Goal: Task Accomplishment & Management: Use online tool/utility

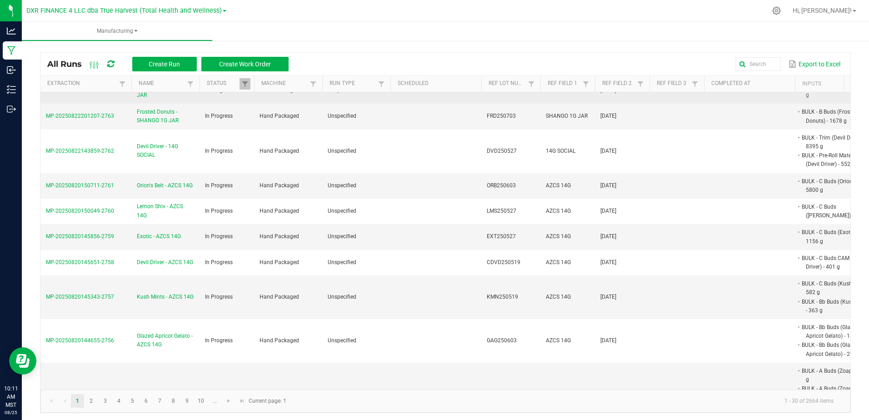
scroll to position [227, 0]
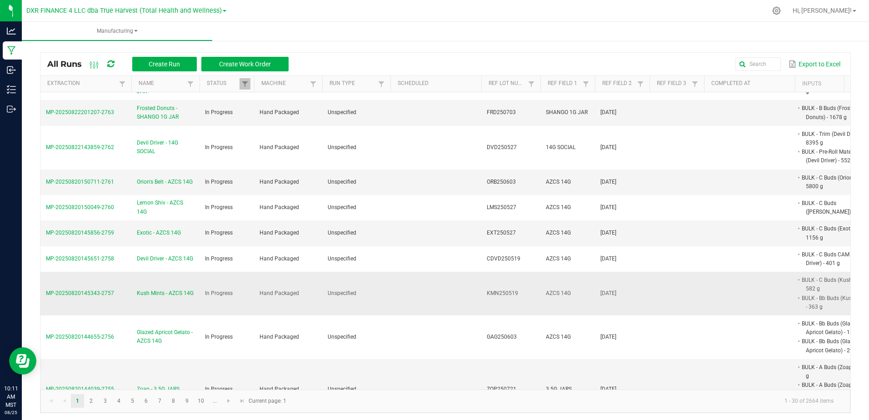
click at [170, 293] on span "Kush Mints - AZCS 14G" at bounding box center [165, 293] width 57 height 9
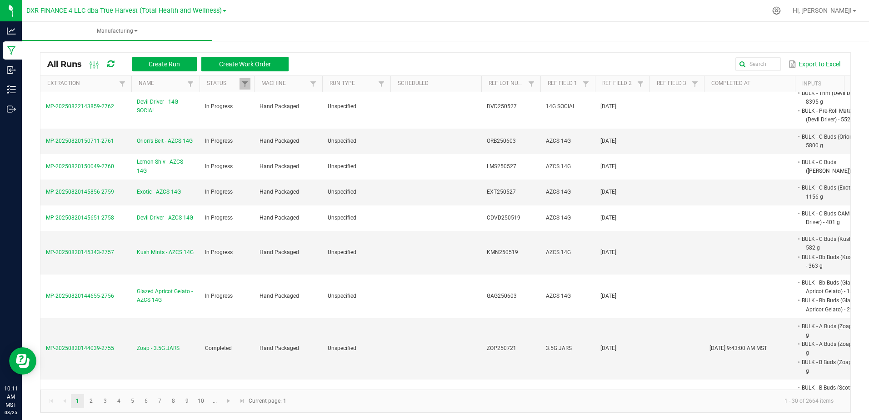
scroll to position [273, 0]
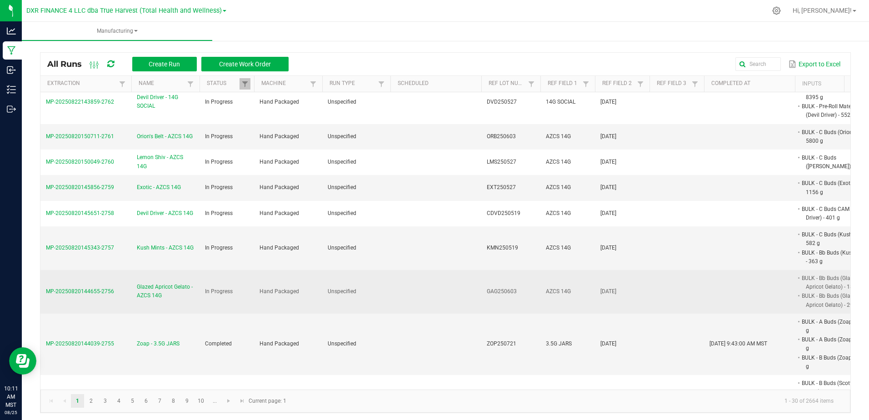
click at [107, 291] on span "MP-20250820144655-2756" at bounding box center [80, 291] width 68 height 6
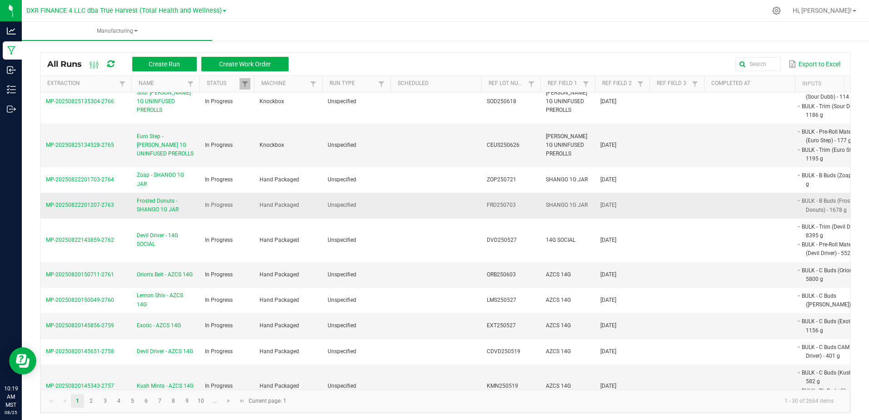
scroll to position [182, 0]
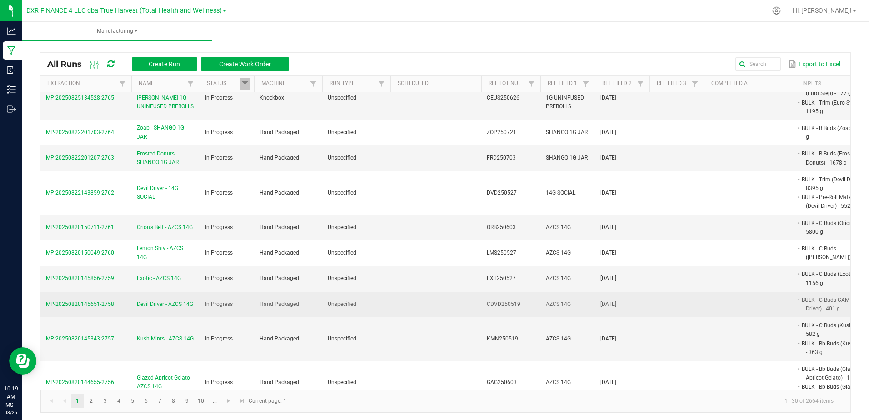
click at [155, 300] on span "Devil Driver - AZCS 14G" at bounding box center [165, 304] width 56 height 9
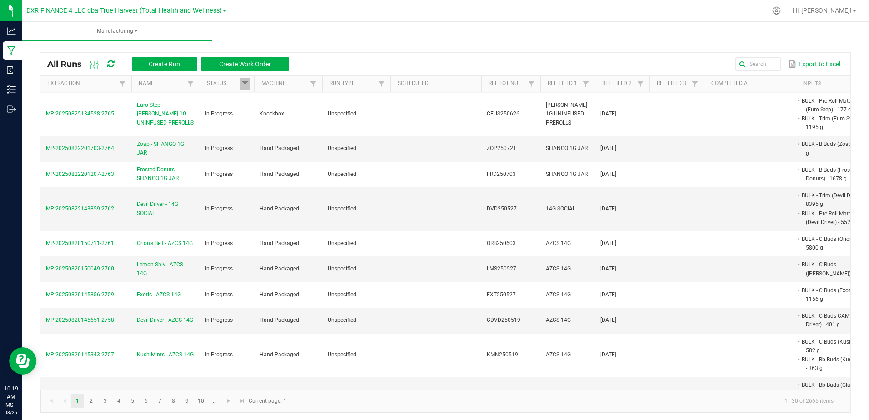
scroll to position [409, 0]
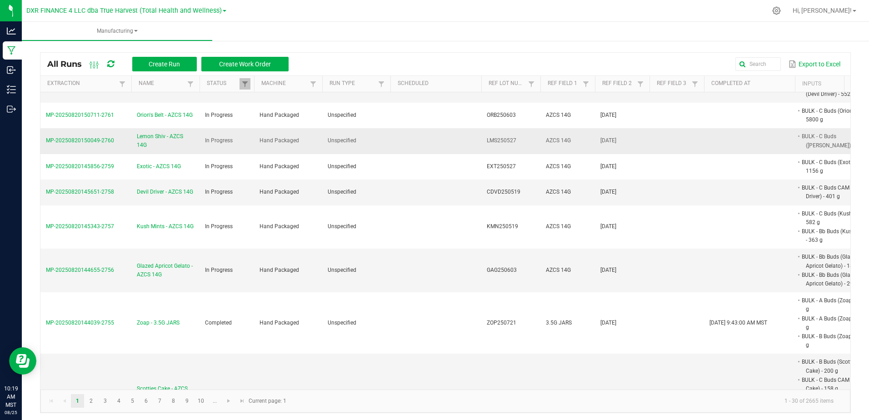
click at [156, 136] on span "Lemon Shiv - AZCS 14G" at bounding box center [165, 140] width 57 height 17
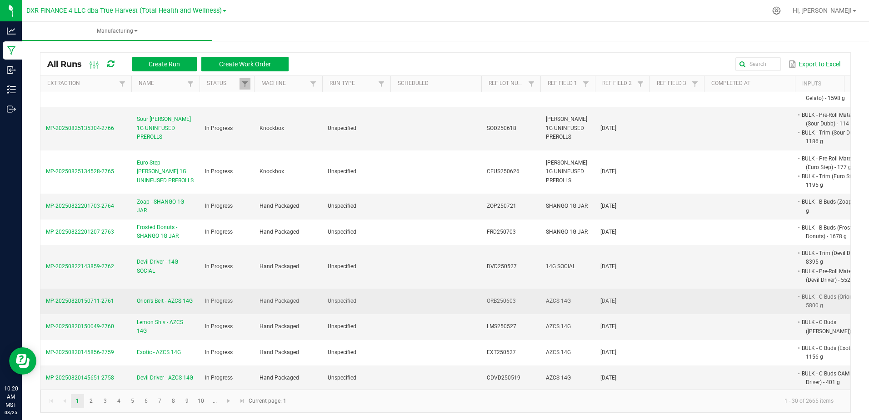
scroll to position [227, 0]
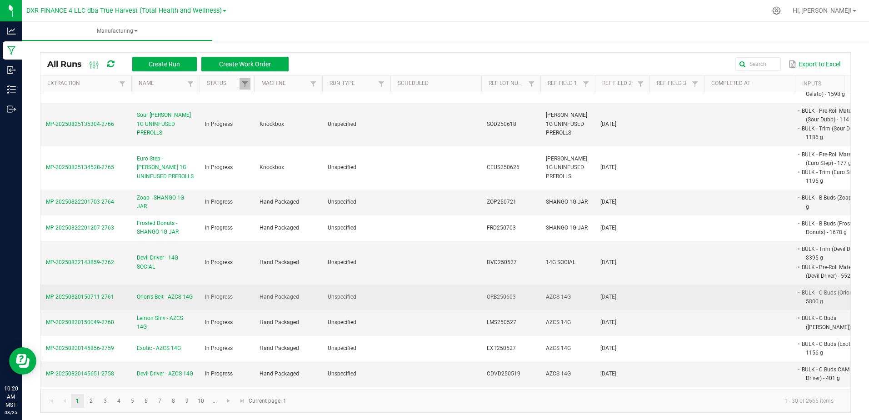
click at [88, 298] on span "MP-20250820150711-2761" at bounding box center [80, 297] width 68 height 6
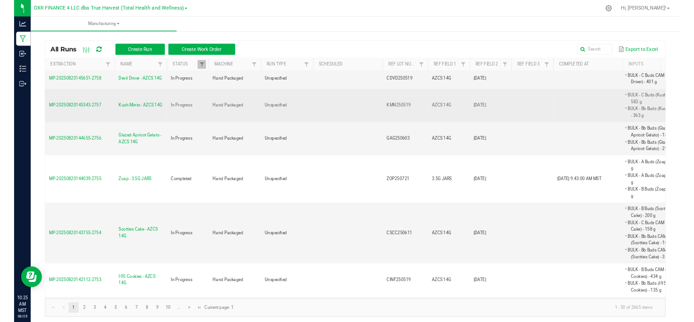
scroll to position [500, 0]
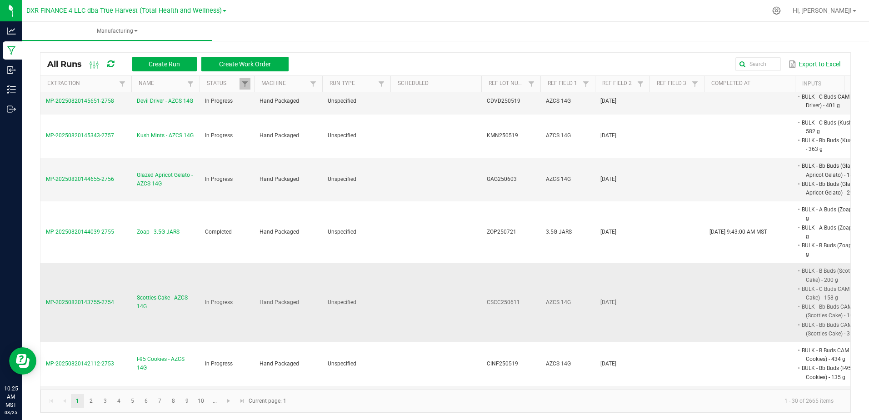
click at [152, 297] on span "Scotties Cake - AZCS 14G" at bounding box center [165, 302] width 57 height 17
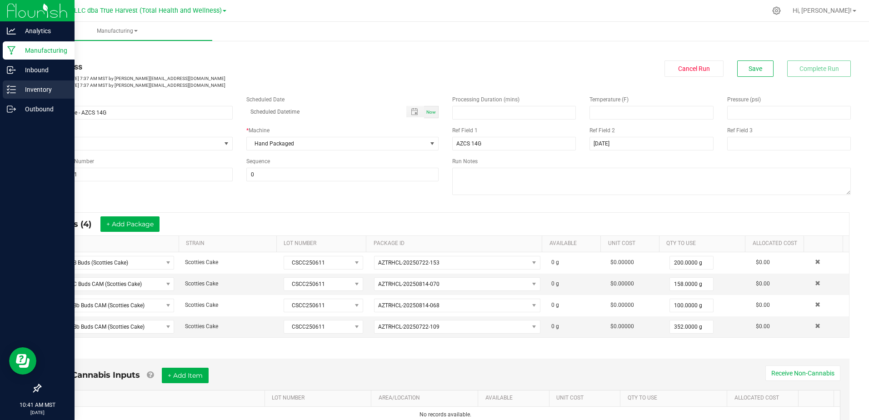
click at [17, 88] on p "Inventory" at bounding box center [43, 89] width 55 height 11
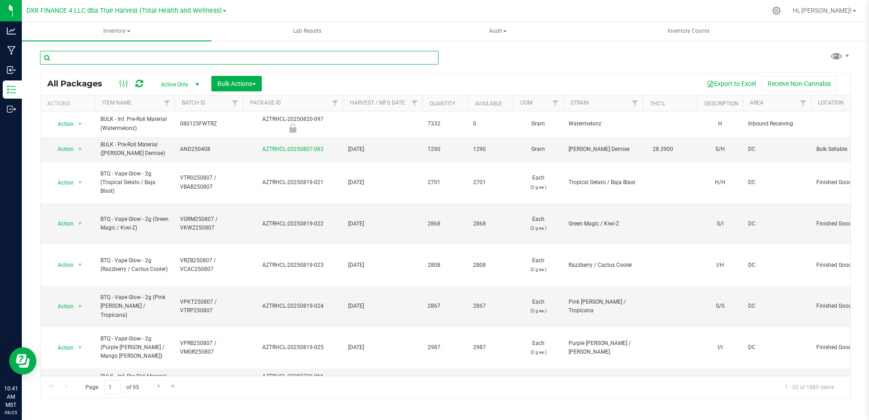
drag, startPoint x: 93, startPoint y: 58, endPoint x: 74, endPoint y: 60, distance: 19.1
paste input "ZOP250721"
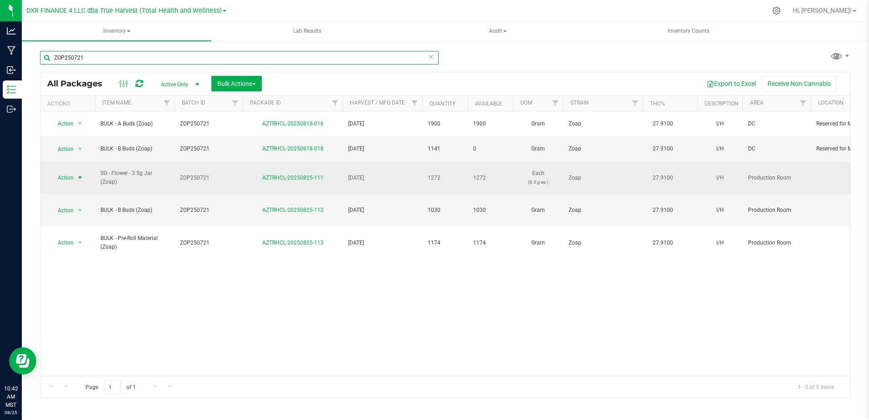
type input "ZOP250721"
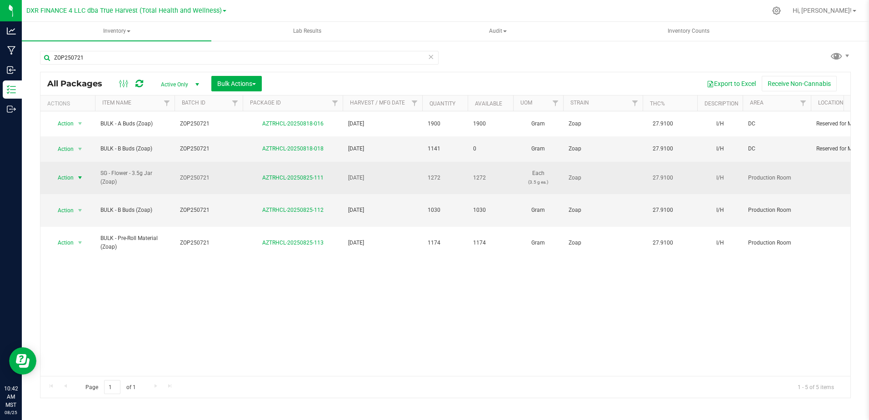
click at [79, 174] on span "select" at bounding box center [79, 177] width 7 height 7
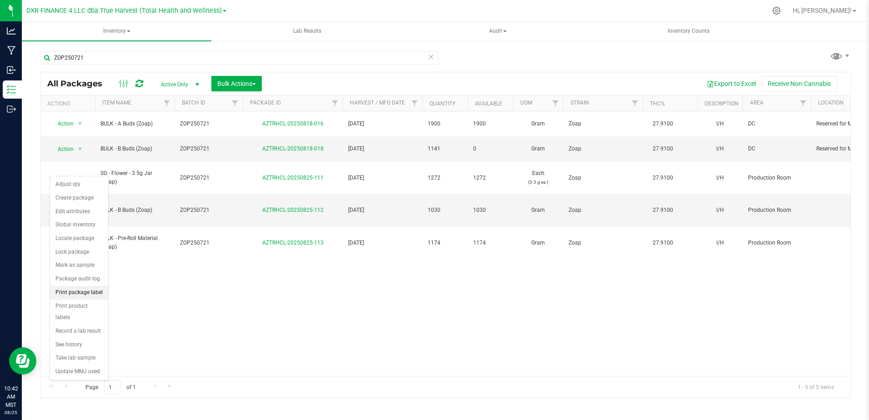
click at [95, 294] on li "Print package label" at bounding box center [79, 293] width 58 height 14
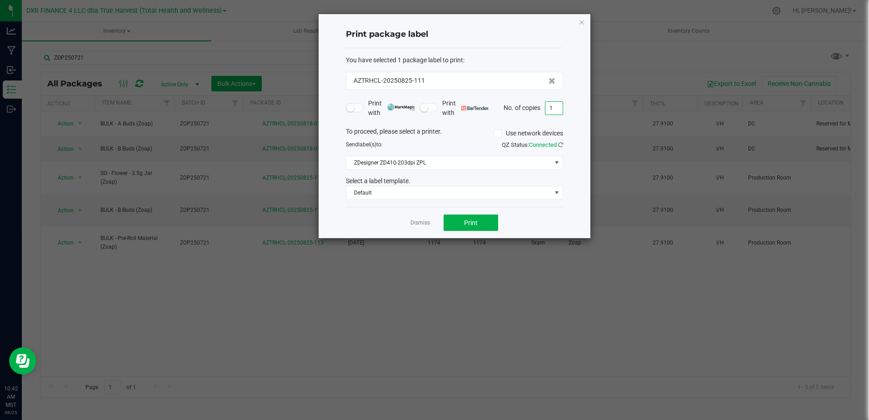
click at [550, 109] on input "1" at bounding box center [553, 108] width 17 height 13
type input "40"
click at [472, 223] on span "Print" at bounding box center [471, 222] width 14 height 7
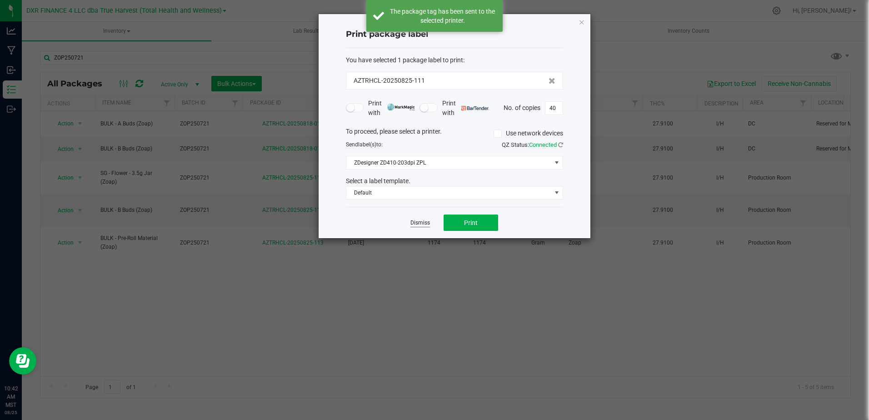
click at [422, 222] on link "Dismiss" at bounding box center [420, 223] width 20 height 8
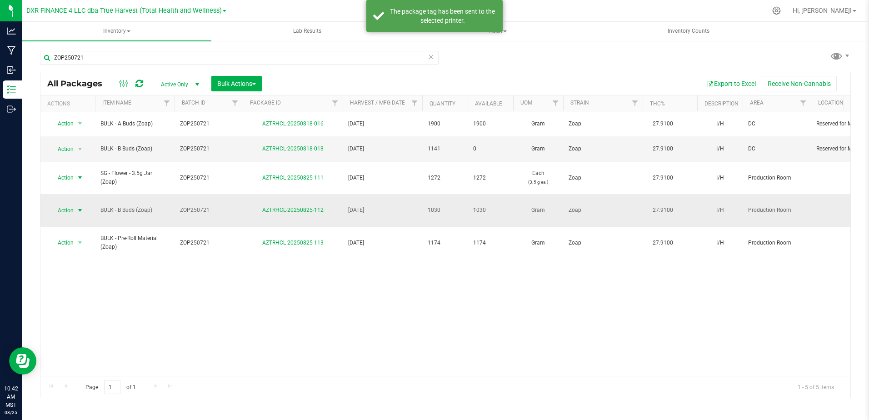
click at [82, 207] on span "select" at bounding box center [79, 210] width 7 height 7
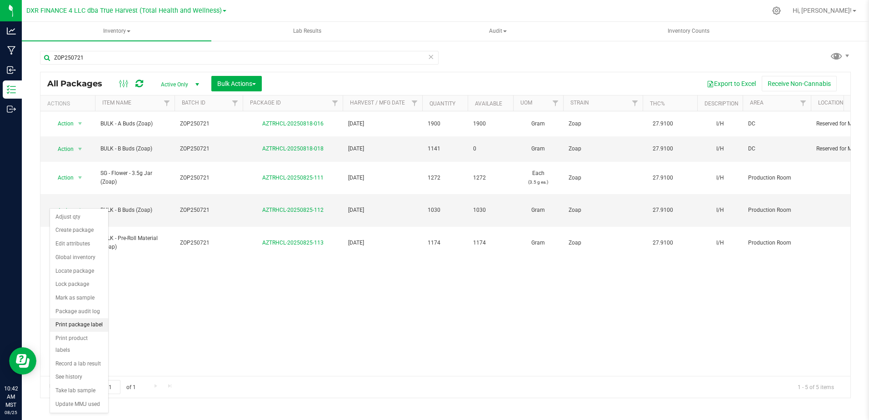
click at [81, 326] on li "Print package label" at bounding box center [79, 325] width 58 height 14
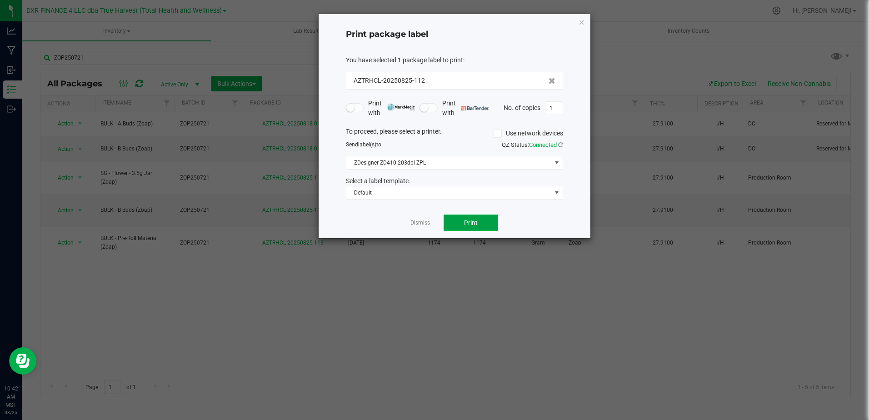
click at [462, 219] on button "Print" at bounding box center [471, 222] width 55 height 16
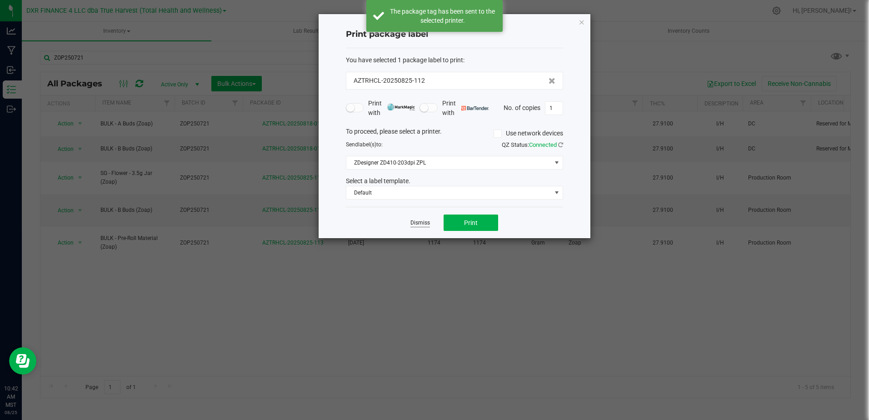
click at [426, 222] on link "Dismiss" at bounding box center [420, 223] width 20 height 8
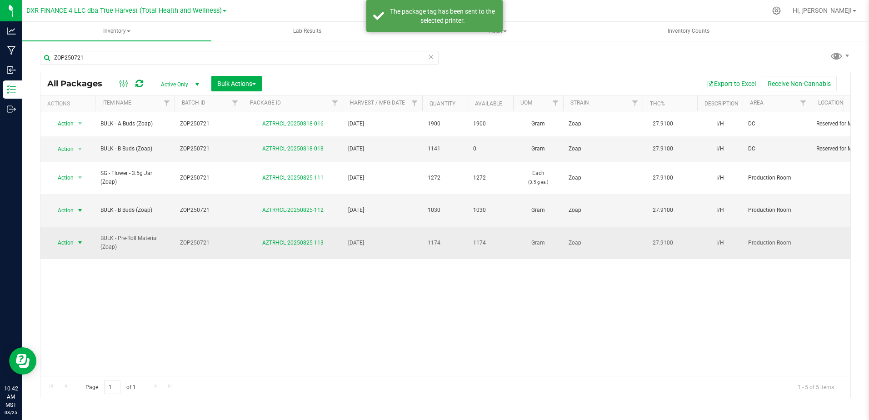
click at [76, 239] on span "select" at bounding box center [79, 242] width 7 height 7
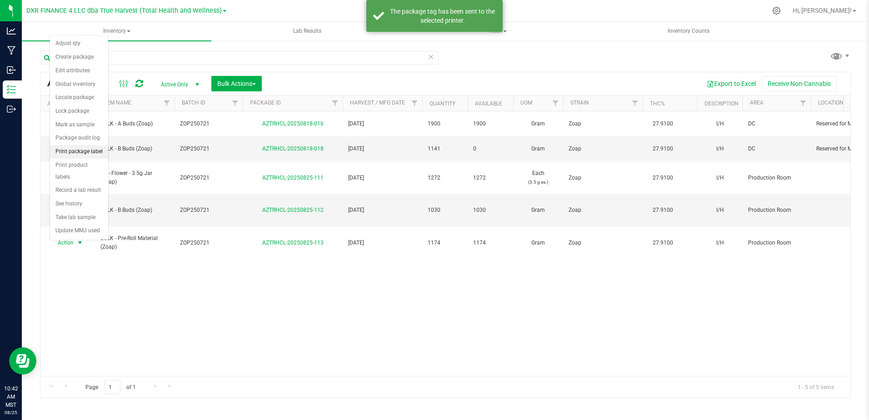
drag, startPoint x: 85, startPoint y: 150, endPoint x: 108, endPoint y: 155, distance: 22.9
click at [85, 150] on li "Print package label" at bounding box center [79, 152] width 58 height 14
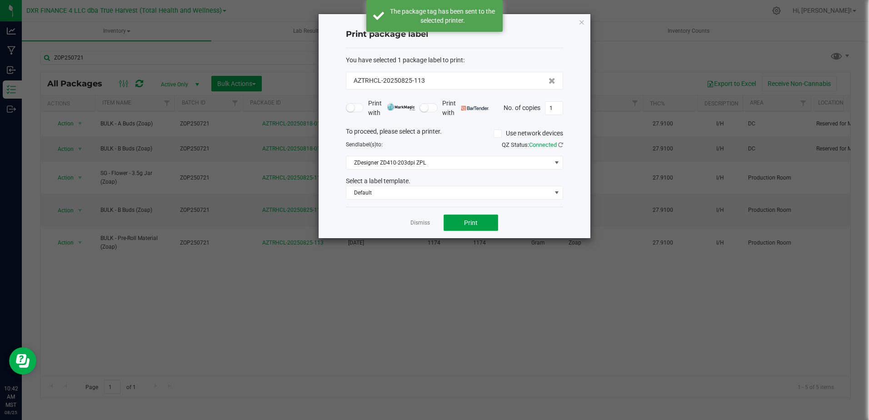
click at [477, 222] on button "Print" at bounding box center [471, 222] width 55 height 16
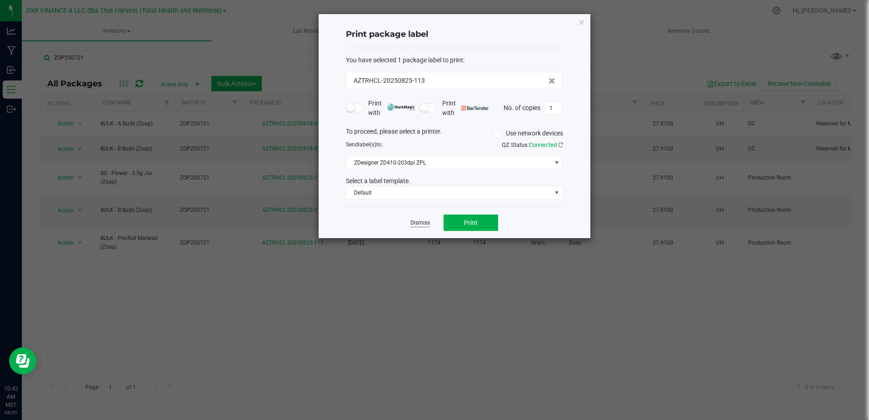
click at [423, 221] on link "Dismiss" at bounding box center [420, 223] width 20 height 8
